Goal: Find specific page/section

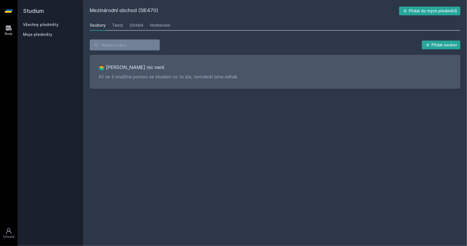
click at [43, 24] on link "Všechny předměty" at bounding box center [41, 24] width 36 height 5
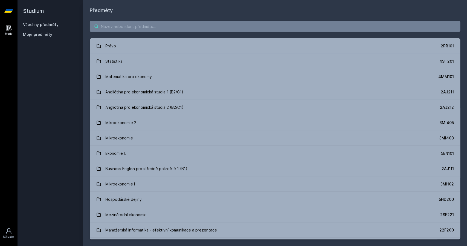
paste input "5HP402"
click at [143, 29] on input "5HP402" at bounding box center [275, 26] width 370 height 11
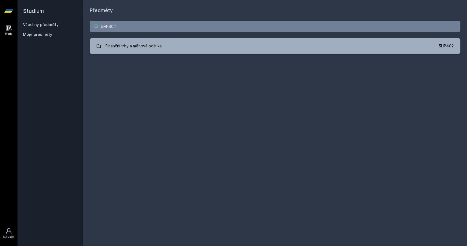
type input "5HP402"
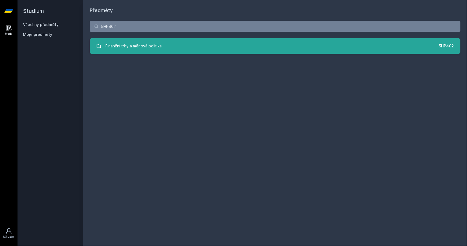
click at [134, 51] on div "Finanční trhy a měnová politika" at bounding box center [134, 45] width 56 height 11
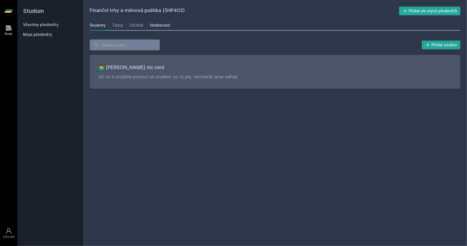
click at [156, 25] on div "Hodnocení" at bounding box center [160, 24] width 20 height 5
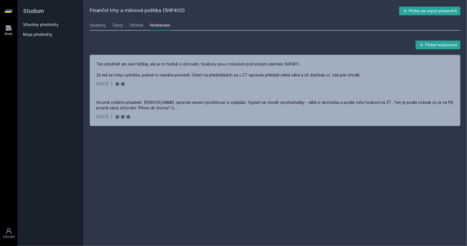
drag, startPoint x: 166, startPoint y: 10, endPoint x: 184, endPoint y: 9, distance: 18.1
click at [184, 9] on h2 "Finanční trhy a měnová politika (5HP402)" at bounding box center [244, 11] width 309 height 9
copy h2 "5HP402"
click at [98, 28] on link "Soubory" at bounding box center [98, 25] width 16 height 11
